Goal: Navigation & Orientation: Go to known website

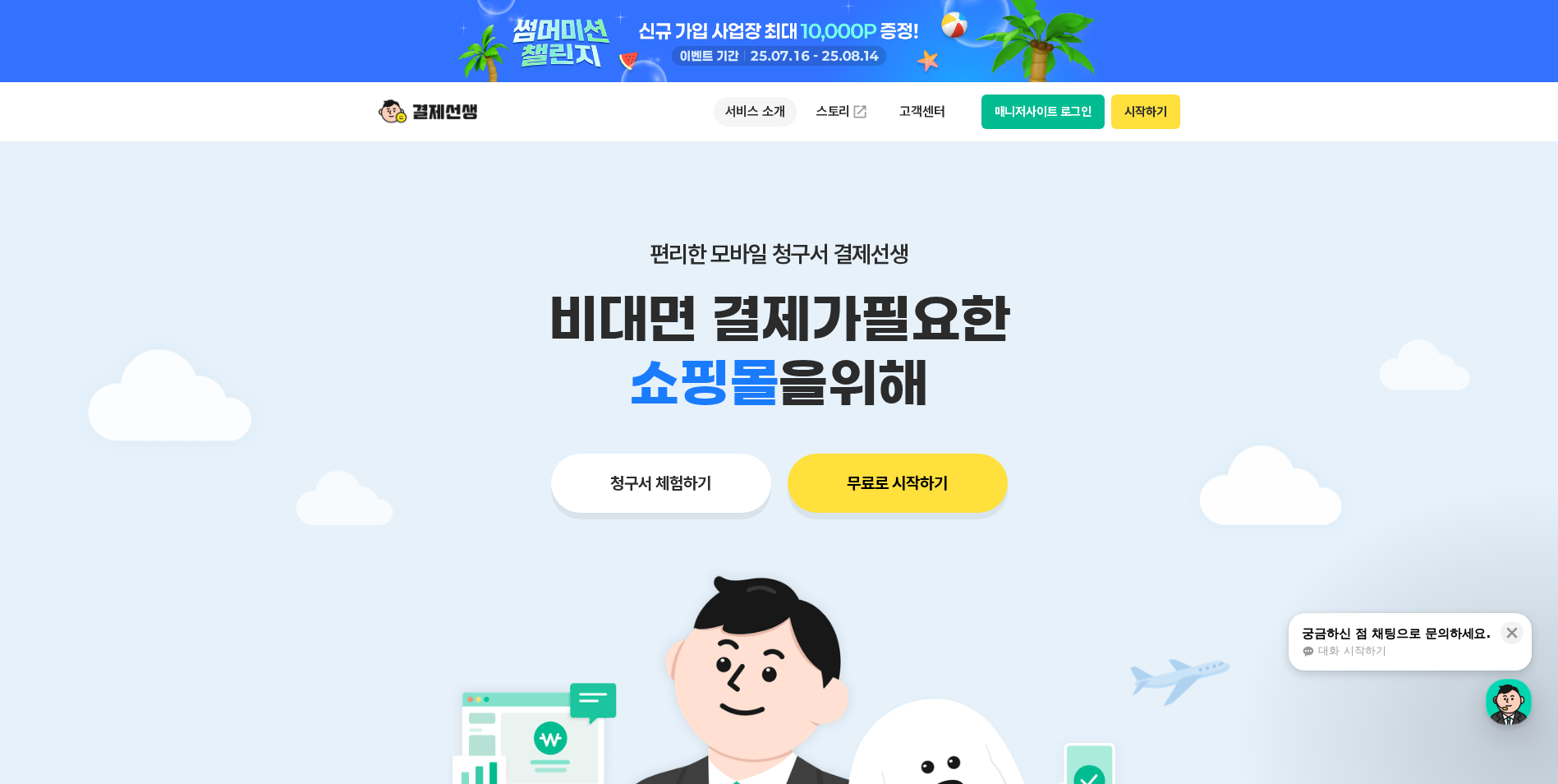
drag, startPoint x: 735, startPoint y: 128, endPoint x: 746, endPoint y: 122, distance: 12.5
click at [737, 126] on div "서비스 소개 스토리 고객센터 매니저사이트 로그인 시작하기" at bounding box center [947, 111] width 467 height 35
click at [749, 119] on p "서비스 소개" at bounding box center [755, 111] width 83 height 29
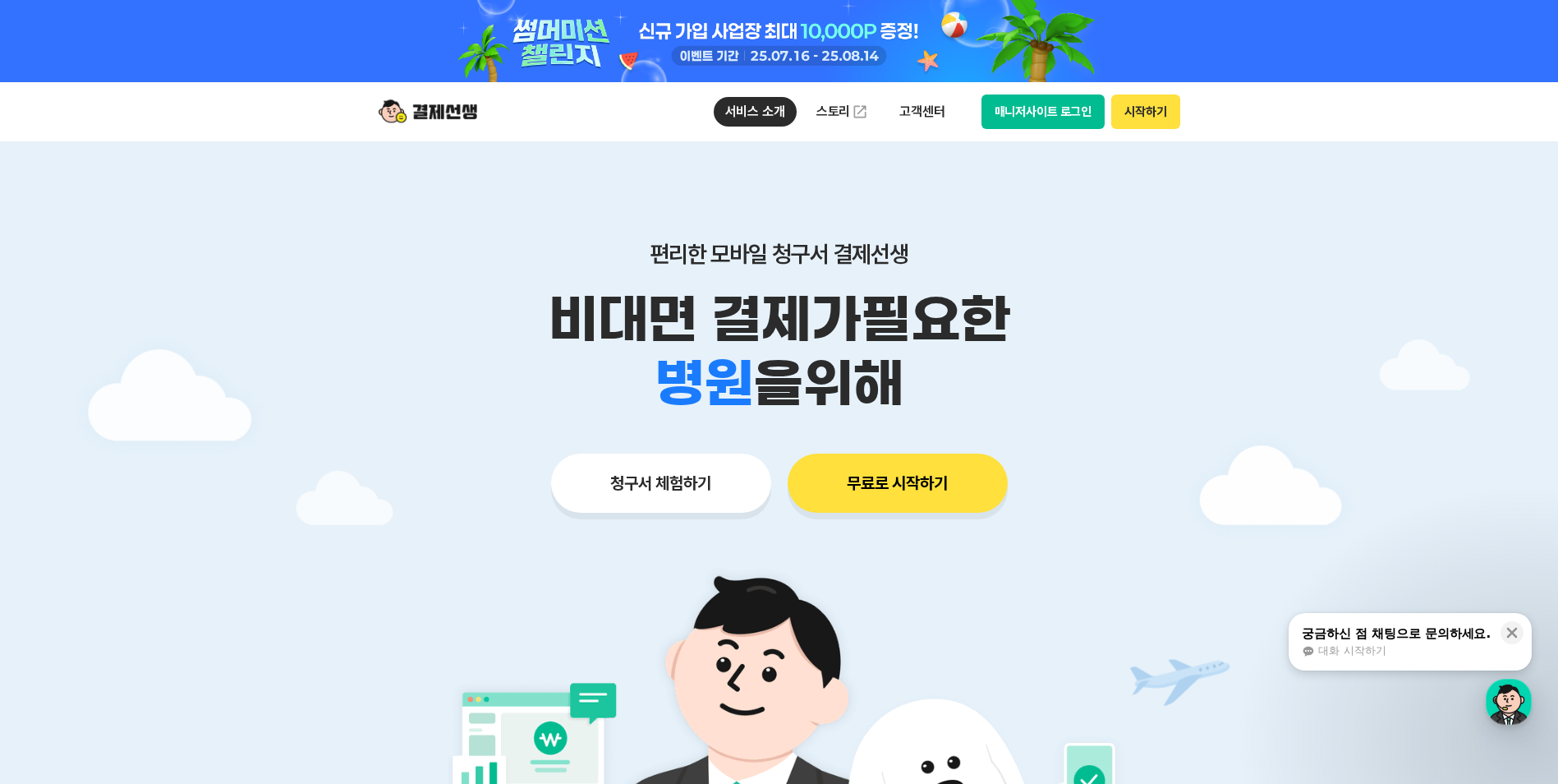
click at [414, 321] on p "비대면 결제가 필요한" at bounding box center [779, 320] width 841 height 64
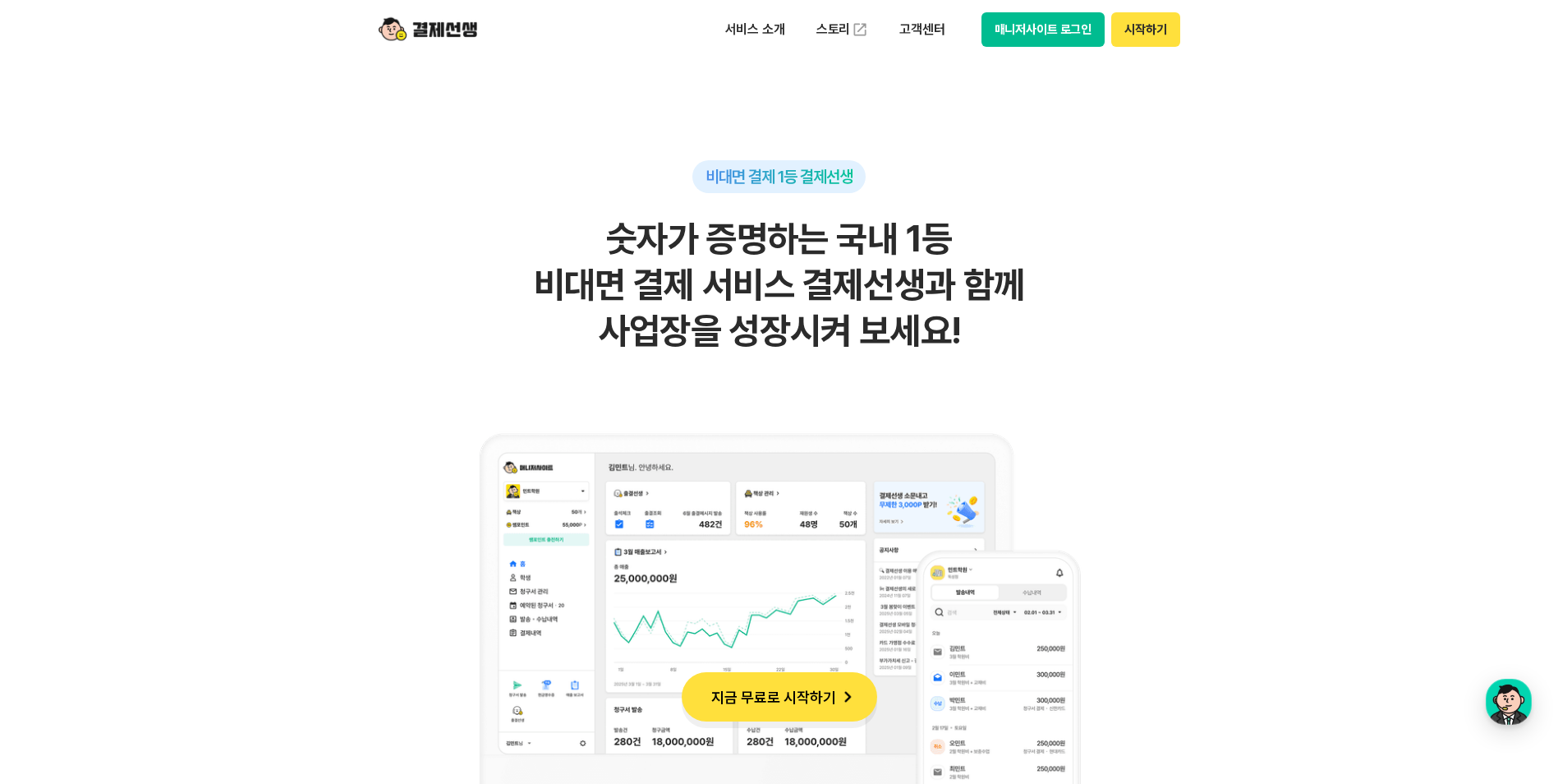
scroll to position [986, 0]
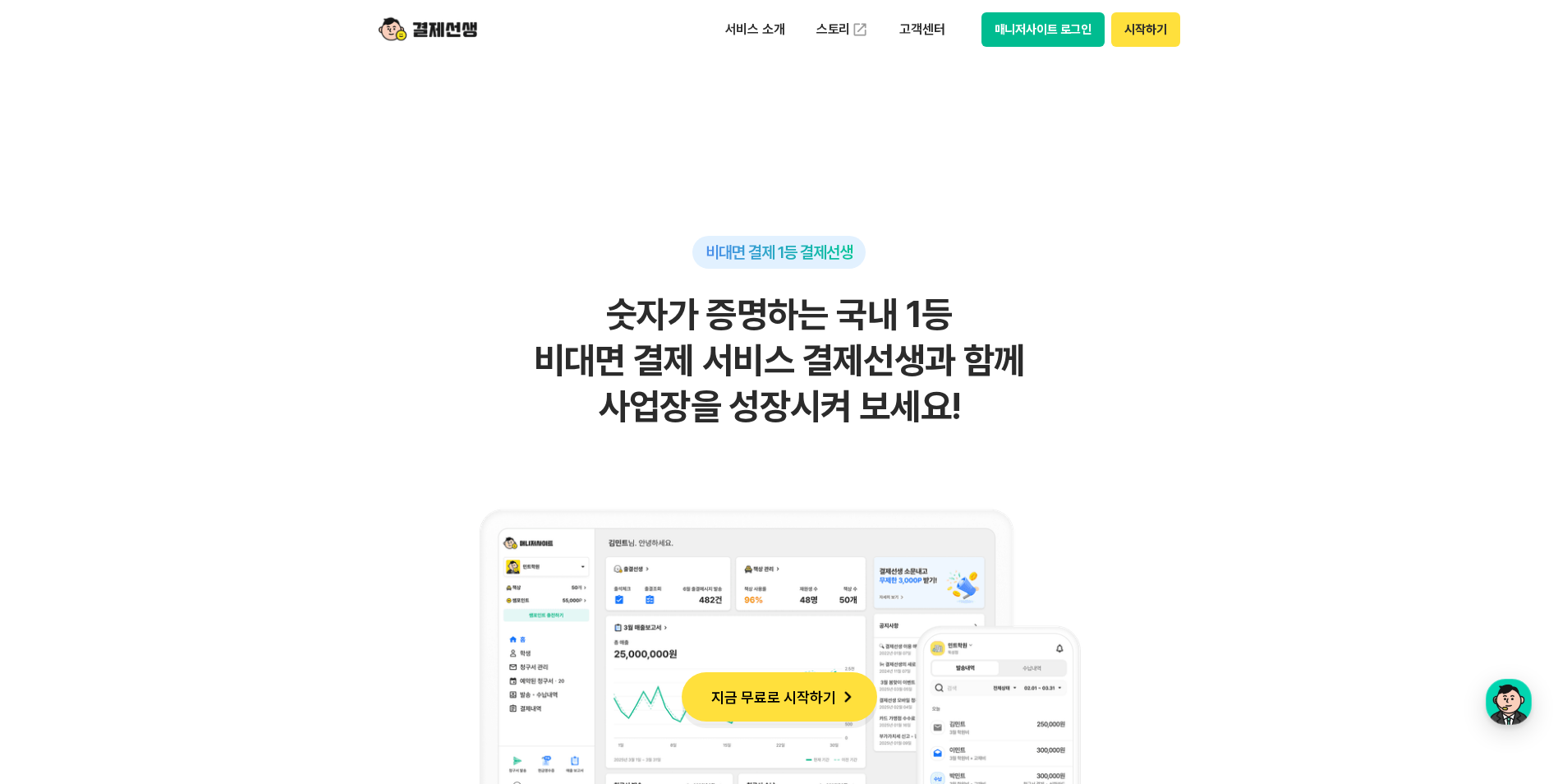
drag, startPoint x: 578, startPoint y: 303, endPoint x: 1028, endPoint y: 392, distance: 458.7
click at [1028, 392] on h2 "숫자가 증명하는 국내 1등 비대면 결제 서비스 결제선생과 함께 사업장을 성장시켜 보세요!" at bounding box center [779, 360] width 805 height 138
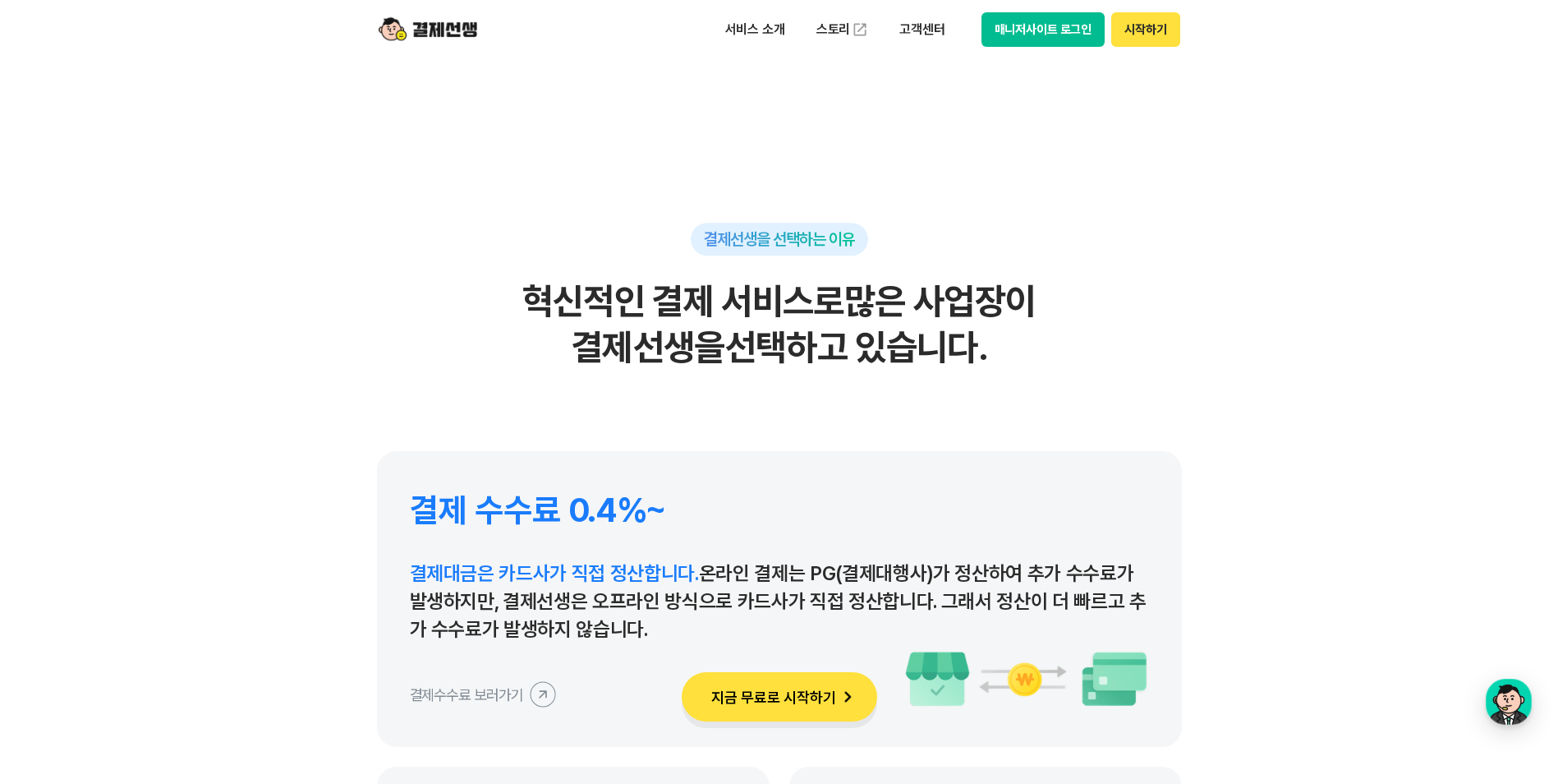
scroll to position [7474, 0]
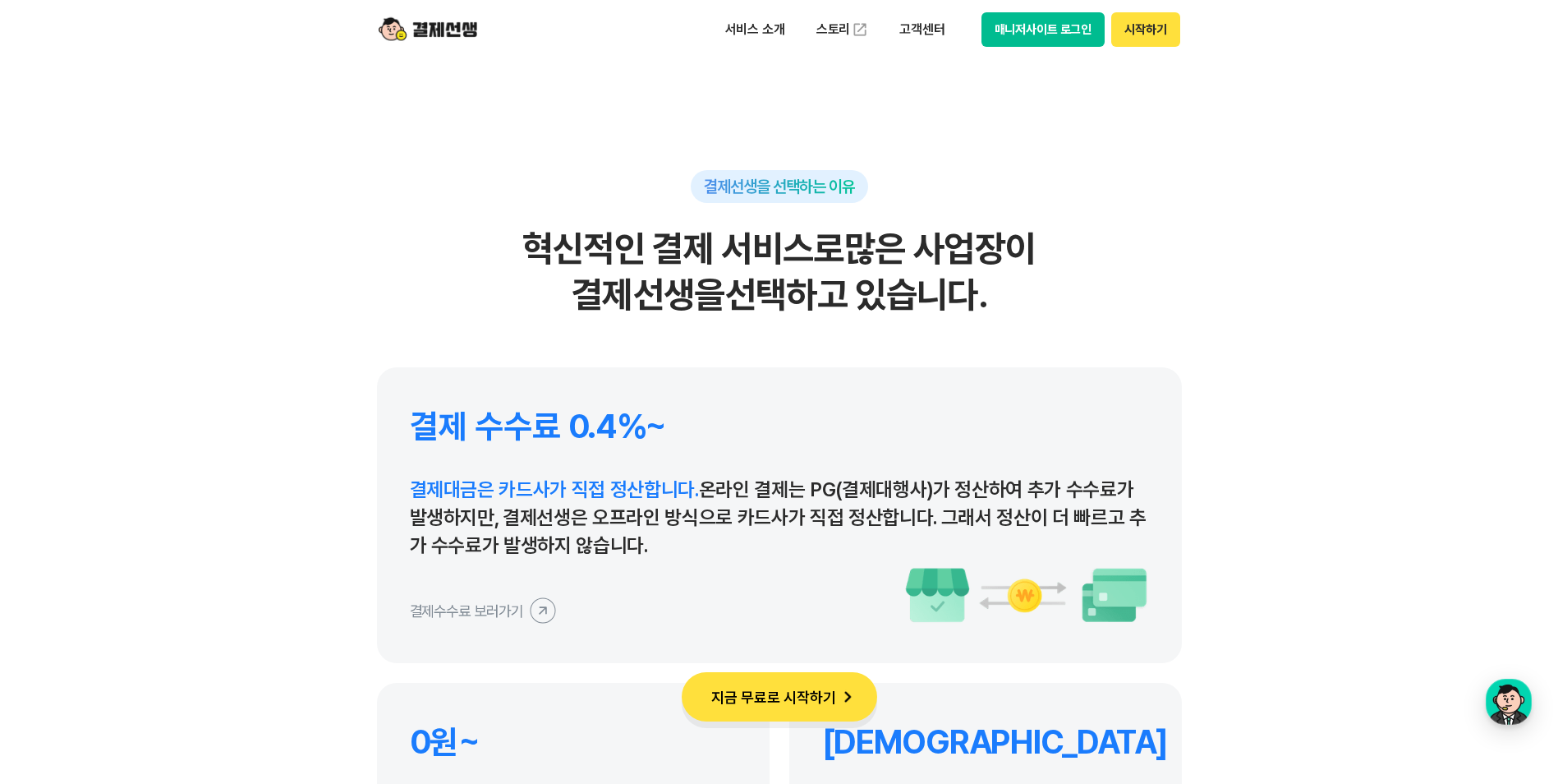
click at [1149, 27] on button "시작하기" at bounding box center [1145, 29] width 69 height 35
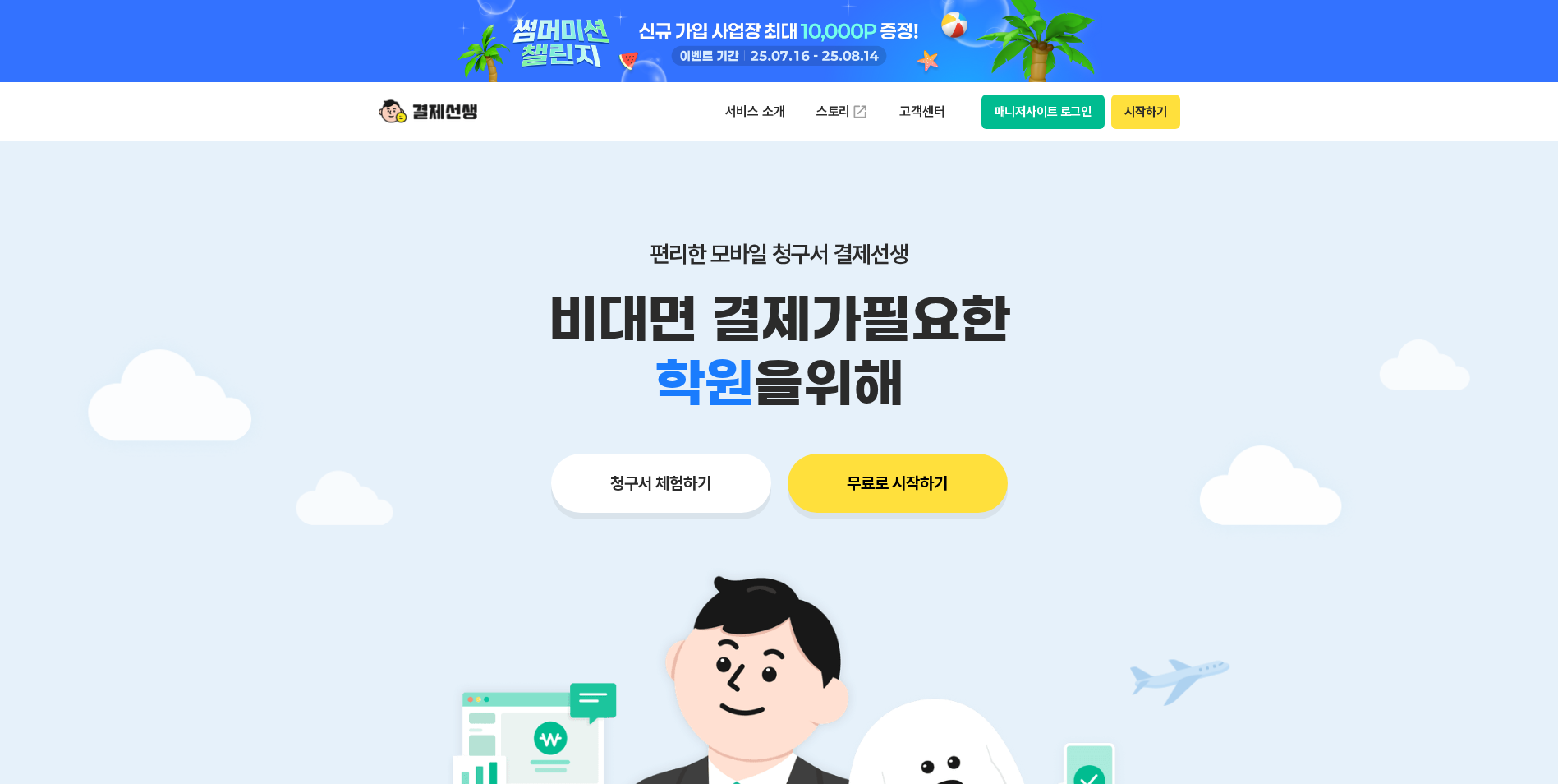
click at [1033, 111] on button "매니저사이트 로그인" at bounding box center [1044, 111] width 124 height 35
